Goal: Check status: Check status

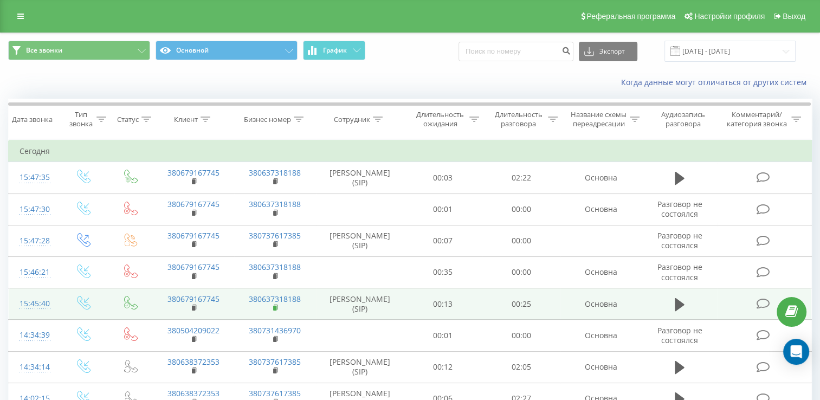
click at [273, 312] on icon at bounding box center [276, 308] width 6 height 8
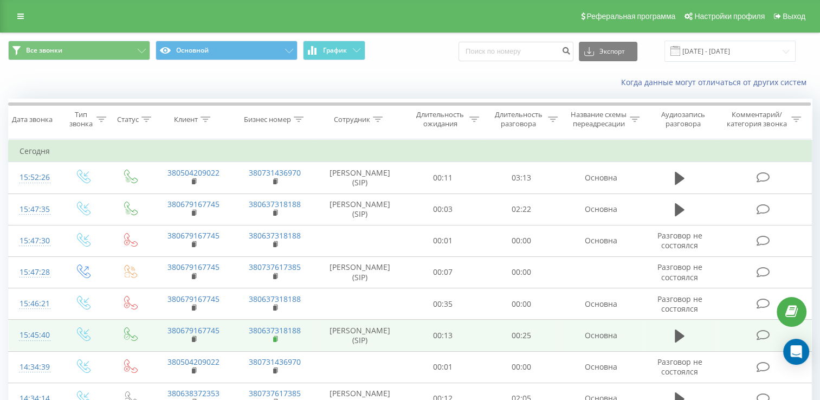
click at [275, 342] on rect at bounding box center [274, 339] width 3 height 5
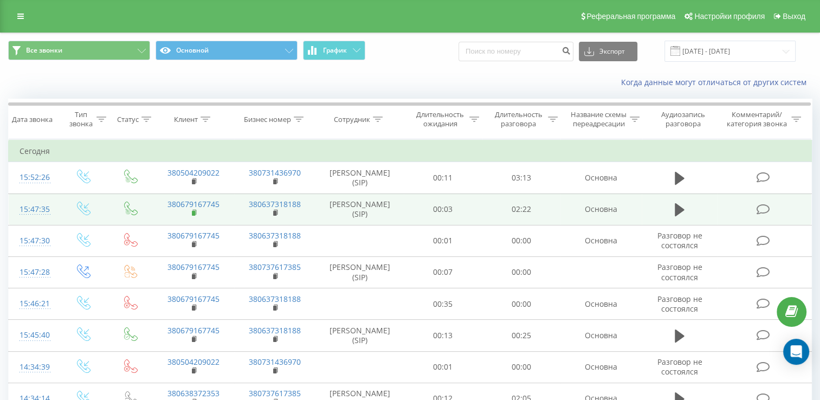
click at [197, 217] on icon at bounding box center [195, 213] width 6 height 8
click at [192, 216] on rect at bounding box center [193, 213] width 3 height 5
click at [191, 223] on td "380679167745" at bounding box center [193, 208] width 81 height 31
click at [195, 215] on icon at bounding box center [194, 212] width 4 height 5
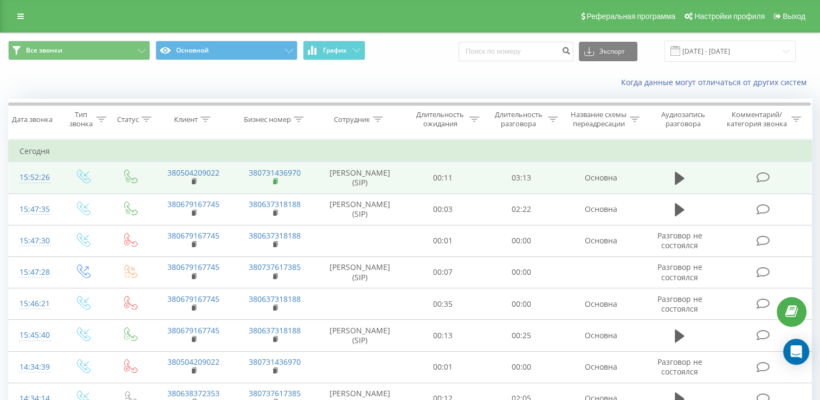
click at [277, 185] on icon at bounding box center [276, 182] width 6 height 8
click at [186, 178] on link "380504209022" at bounding box center [193, 172] width 52 height 10
click at [191, 190] on td "380504209022" at bounding box center [193, 177] width 81 height 31
click at [193, 184] on rect at bounding box center [193, 181] width 3 height 5
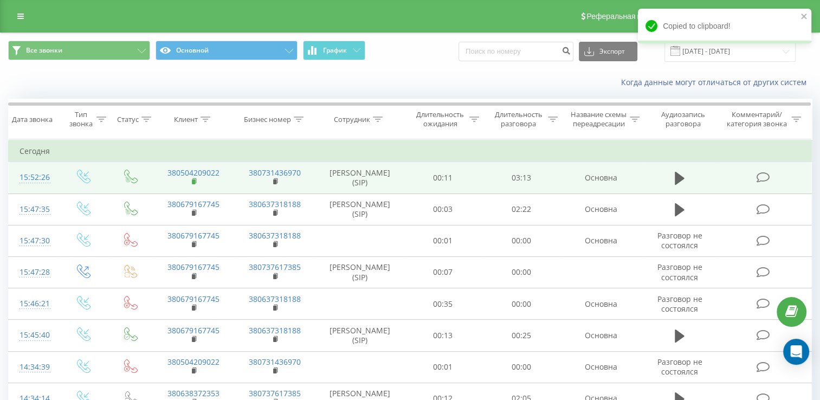
click at [193, 184] on rect at bounding box center [193, 181] width 3 height 5
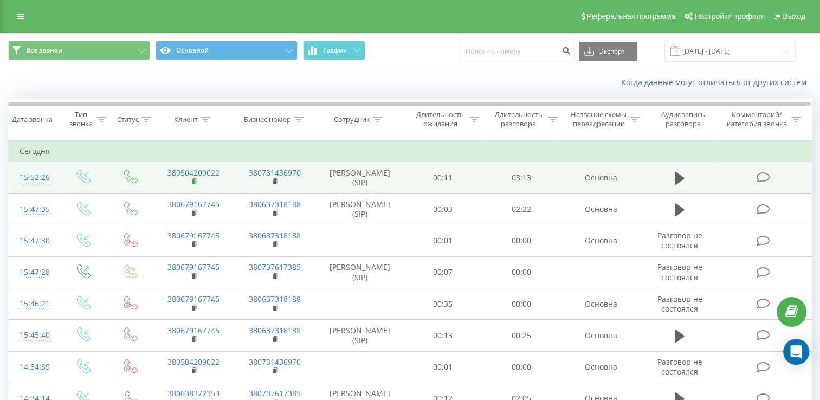
click at [193, 184] on rect at bounding box center [193, 181] width 3 height 5
